Goal: Navigation & Orientation: Find specific page/section

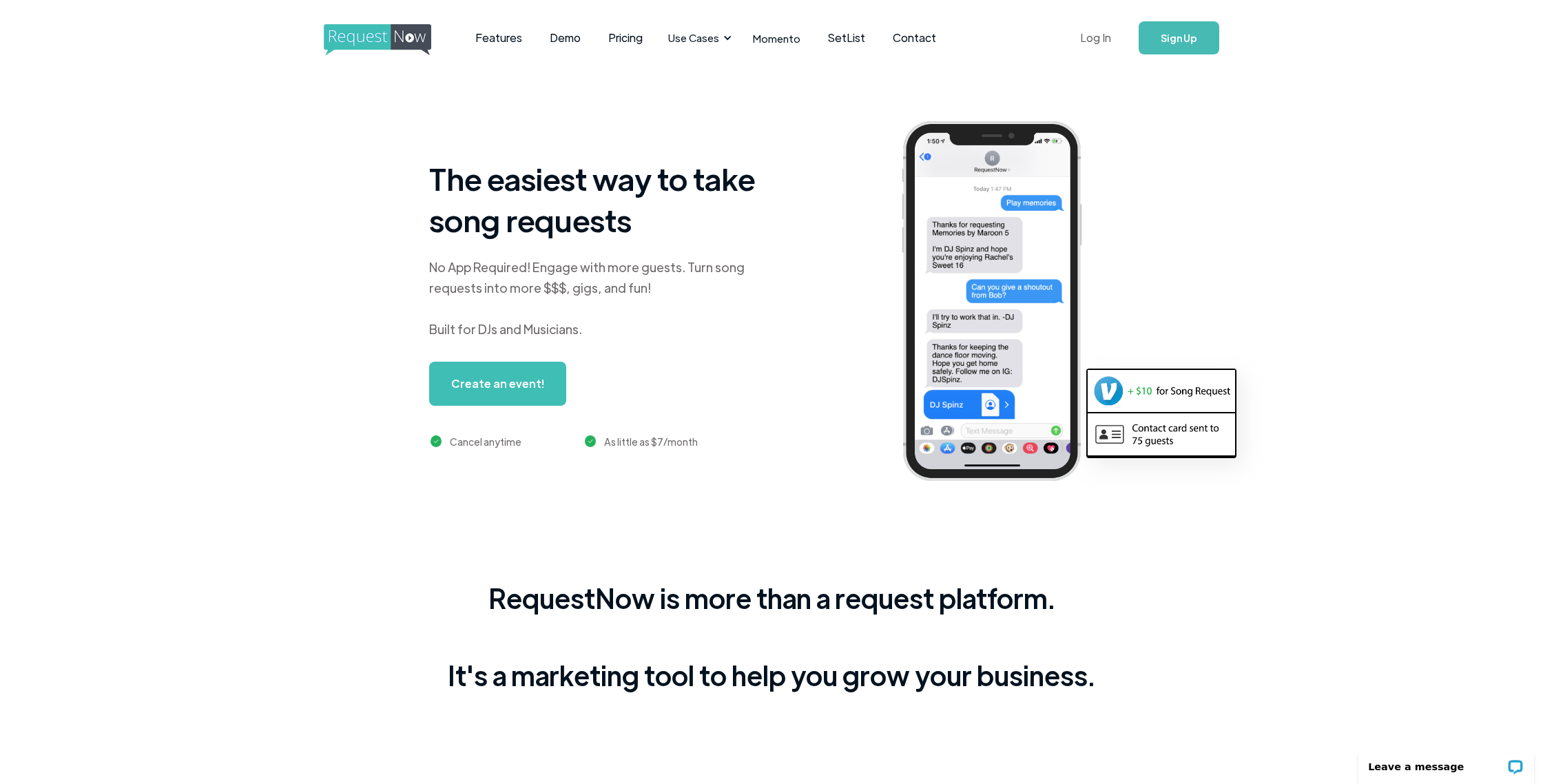
click at [1095, 38] on link "Log In" at bounding box center [1096, 37] width 59 height 48
click at [1096, 39] on link "Log In" at bounding box center [1096, 37] width 59 height 48
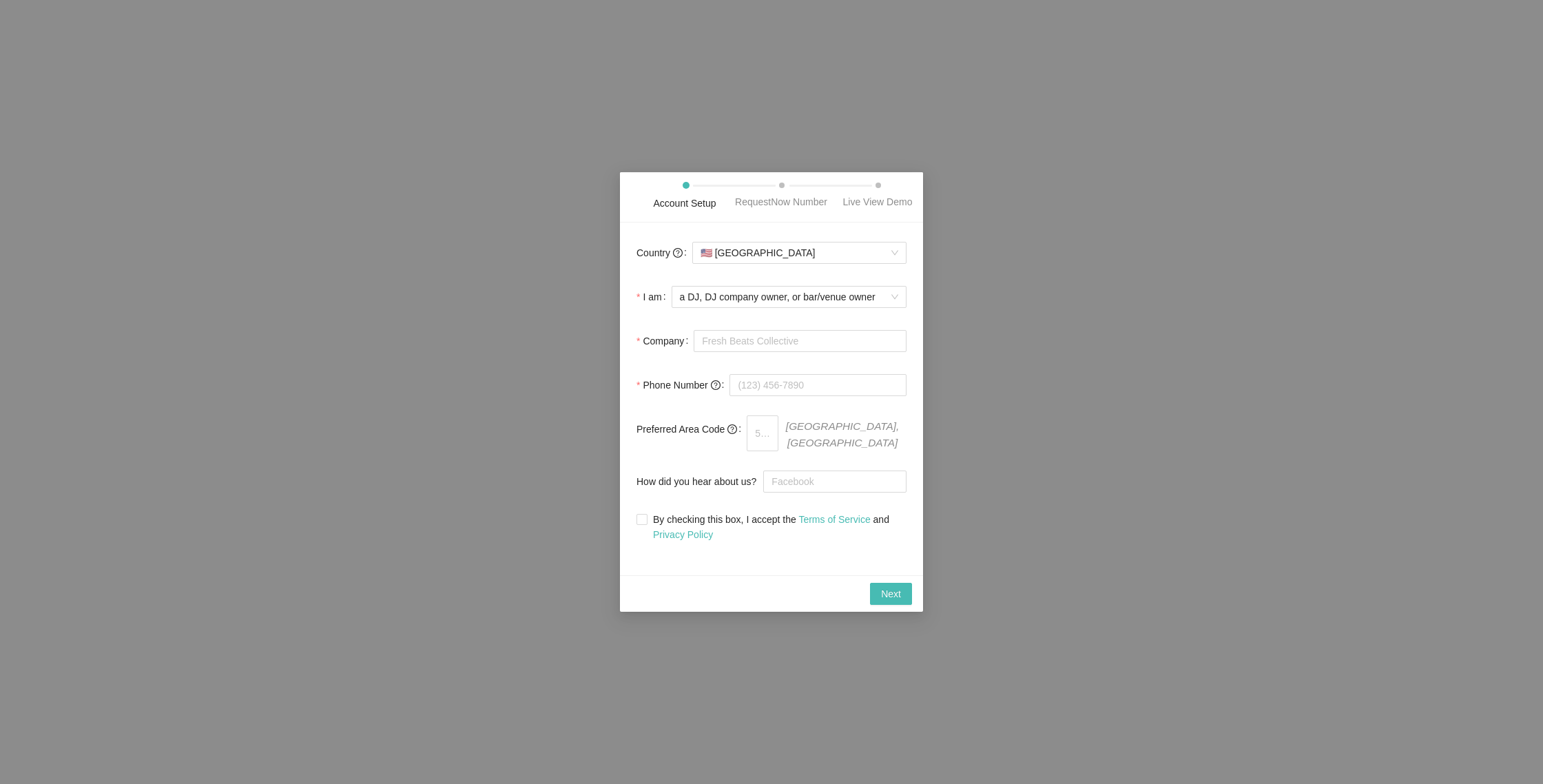
click at [828, 133] on div "Account Setup RequestNow Number Live View Demo Country 🇺🇸 [GEOGRAPHIC_DATA] I a…" at bounding box center [771, 392] width 1543 height 784
drag, startPoint x: 769, startPoint y: 222, endPoint x: 715, endPoint y: 224, distance: 54.0
click at [715, 222] on div "Account Setup RequestNow Number Live View Demo" at bounding box center [771, 198] width 303 height 50
click at [647, 190] on div "Account Setup" at bounding box center [685, 197] width 96 height 27
click at [1088, 215] on div "Account Setup RequestNow Number Live View Demo Country 🇺🇸 [GEOGRAPHIC_DATA] I a…" at bounding box center [771, 392] width 1543 height 784
